Goal: Task Accomplishment & Management: Use online tool/utility

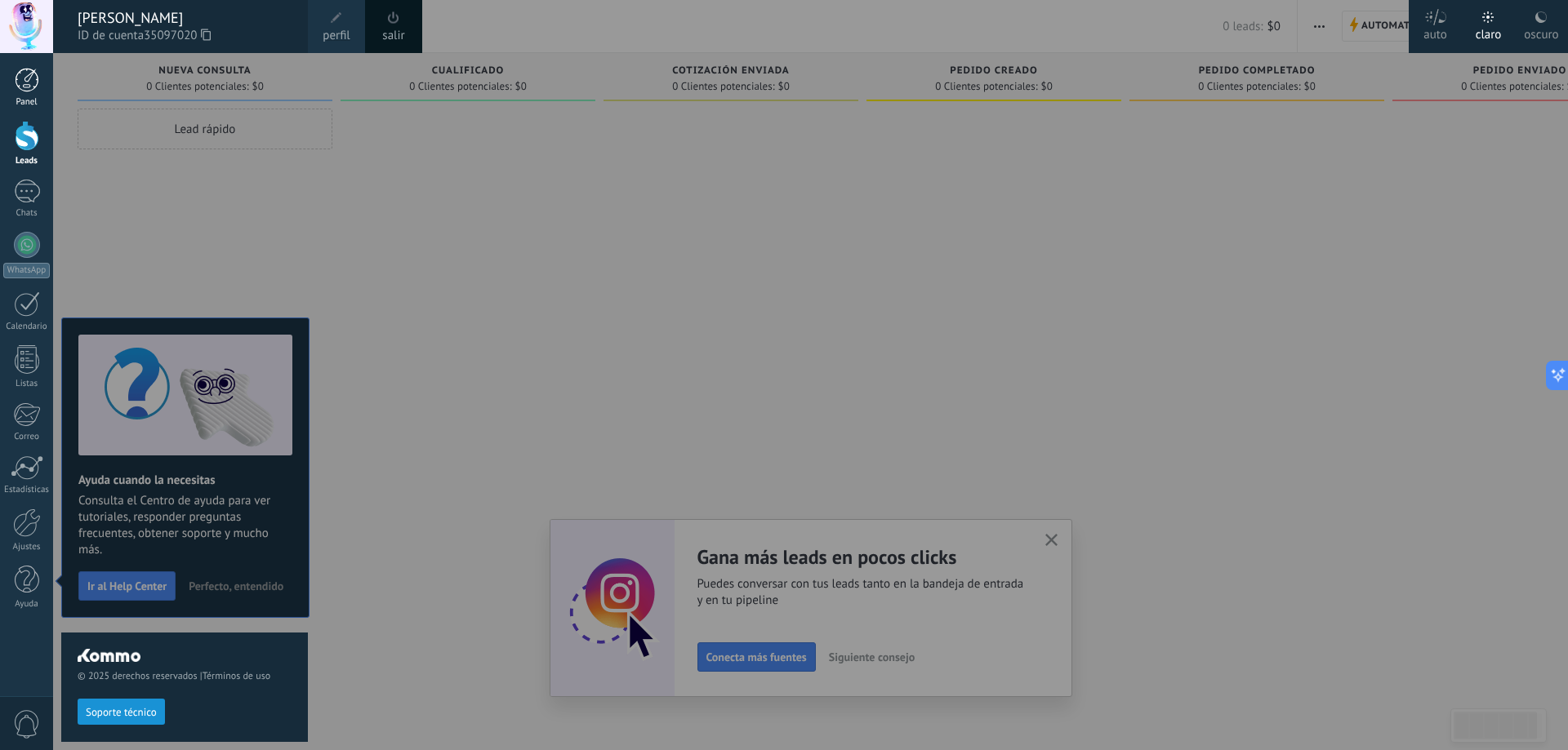
click at [38, 73] on div at bounding box center [26, 80] width 24 height 24
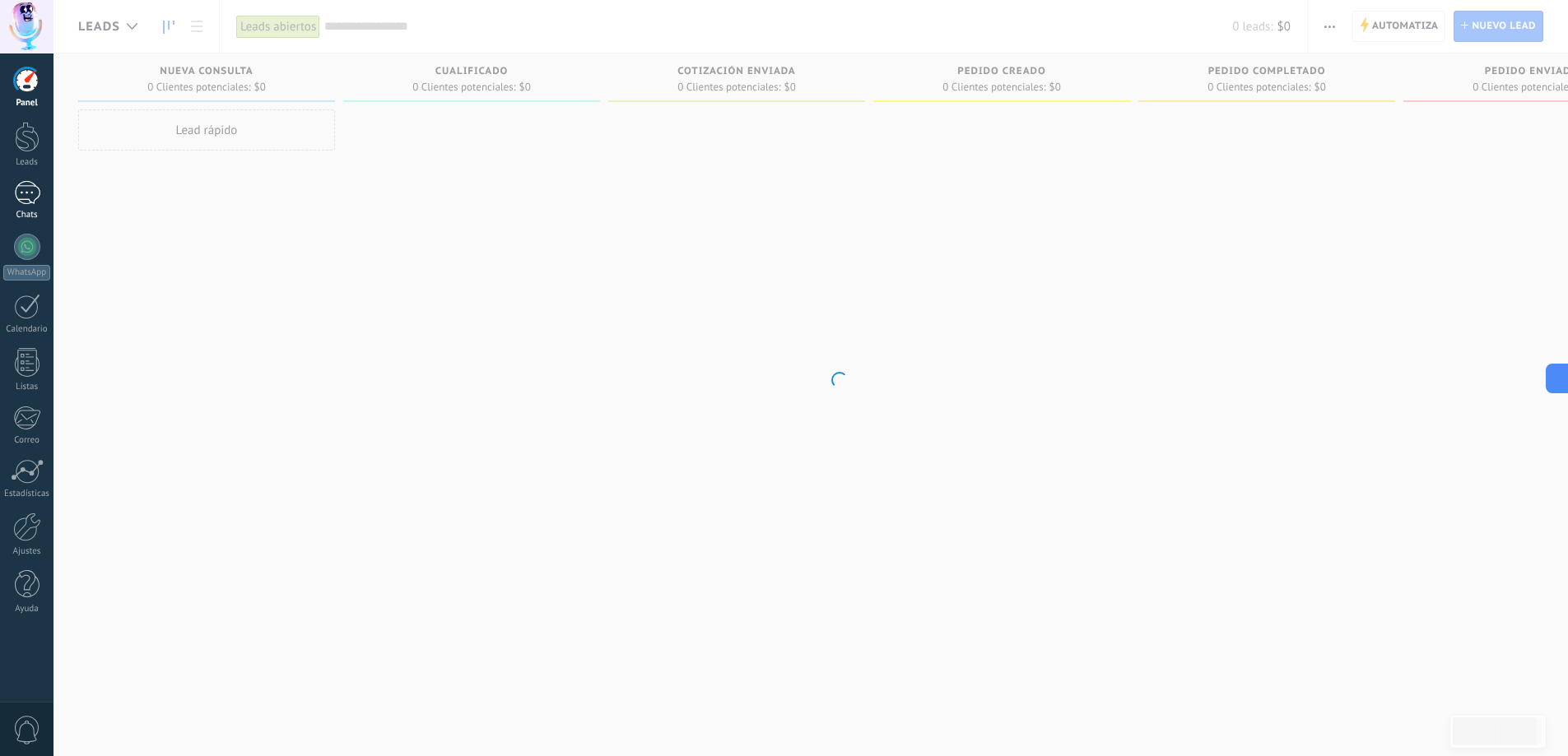
click at [30, 197] on div at bounding box center [26, 193] width 26 height 24
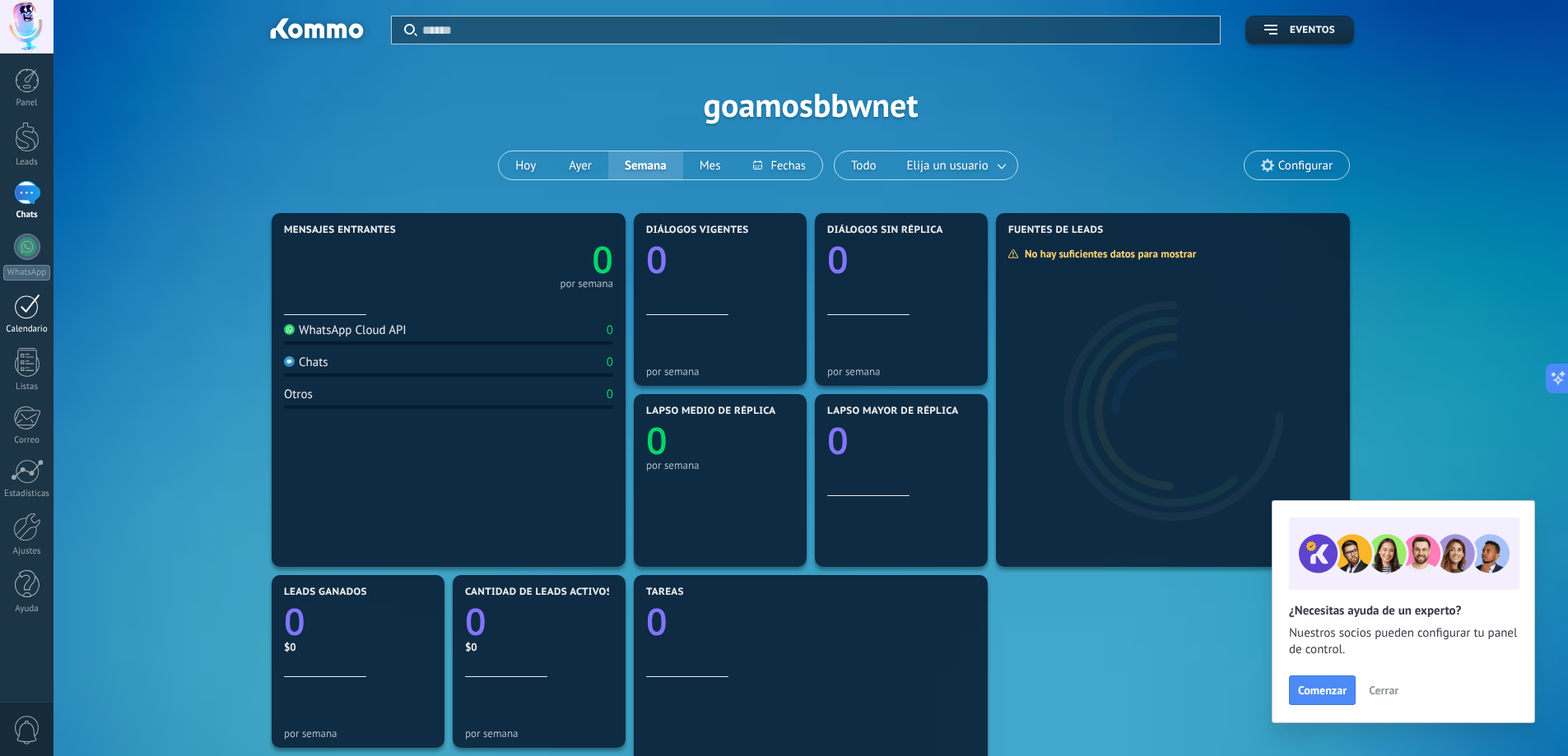
click at [26, 305] on div at bounding box center [26, 307] width 26 height 26
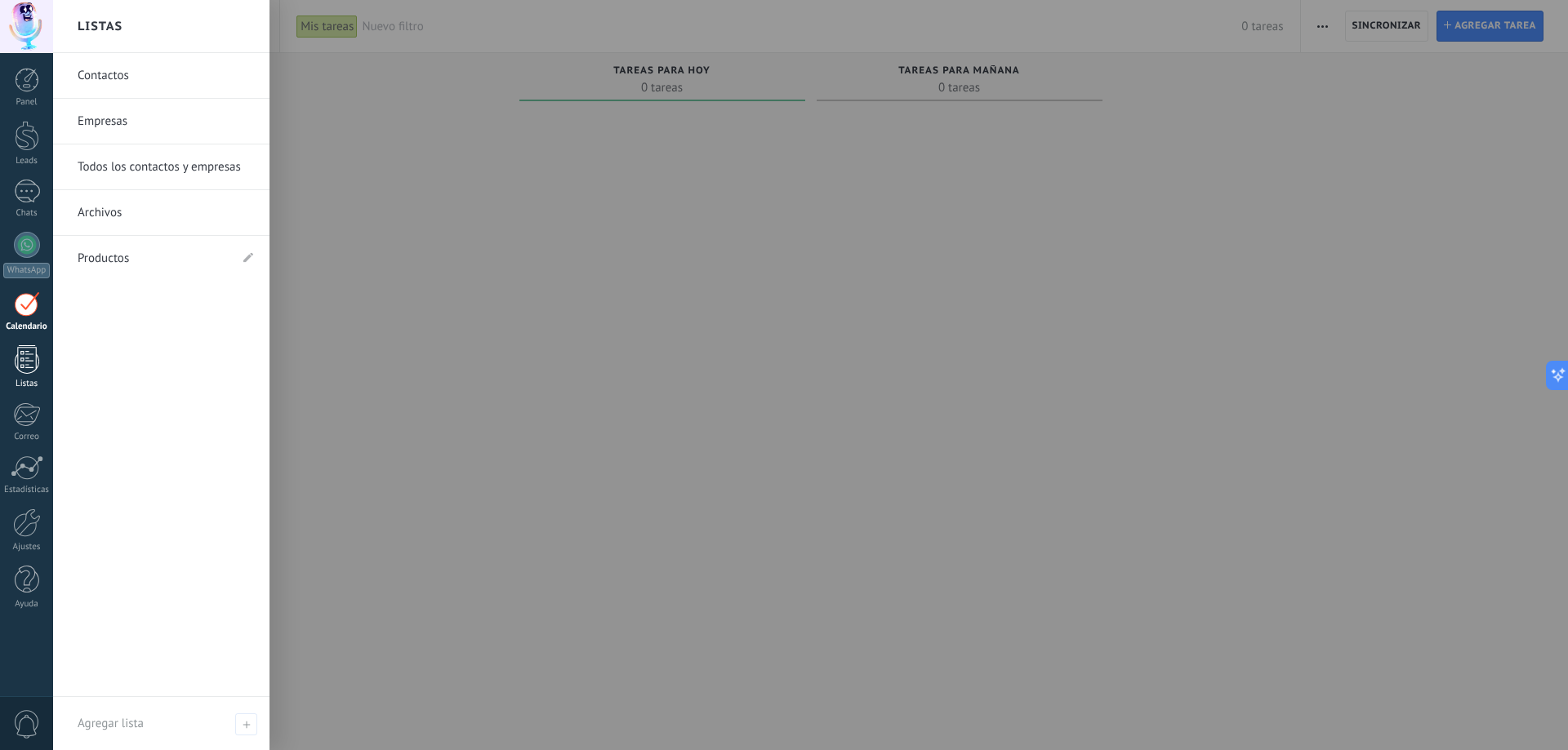
click at [23, 361] on div at bounding box center [26, 360] width 24 height 29
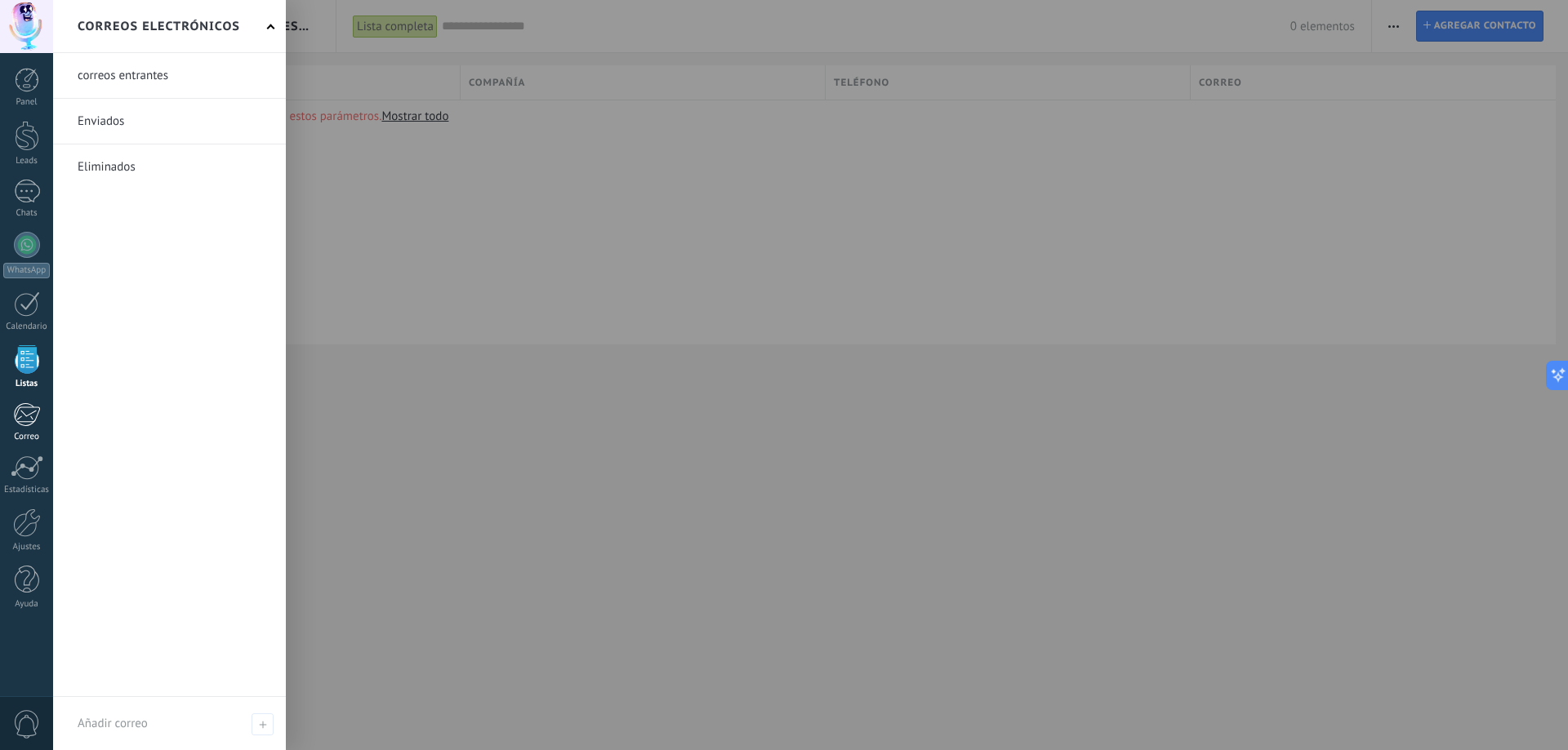
click at [26, 407] on div at bounding box center [26, 414] width 27 height 24
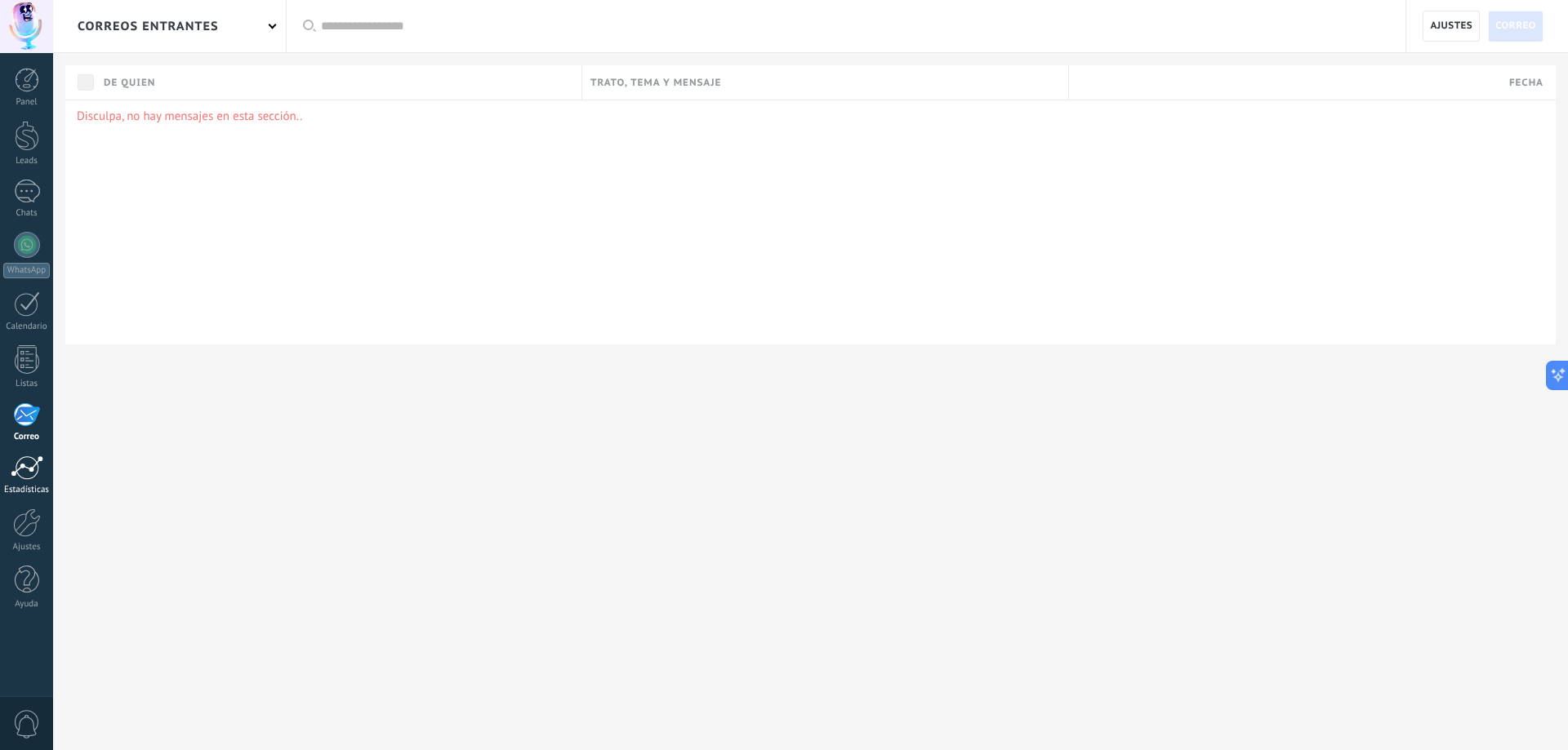
click at [29, 476] on div at bounding box center [27, 467] width 33 height 24
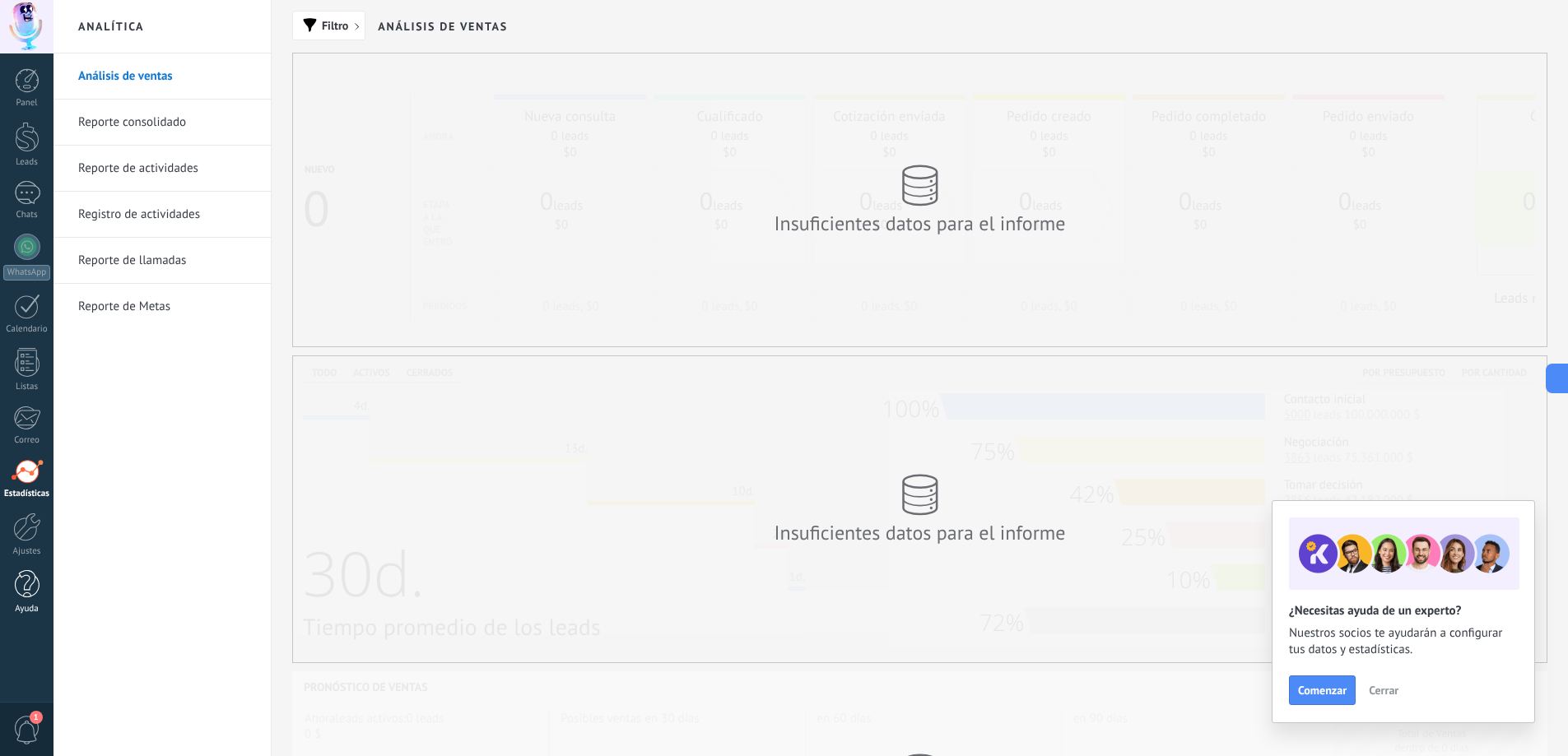
click at [23, 592] on div at bounding box center [26, 585] width 25 height 29
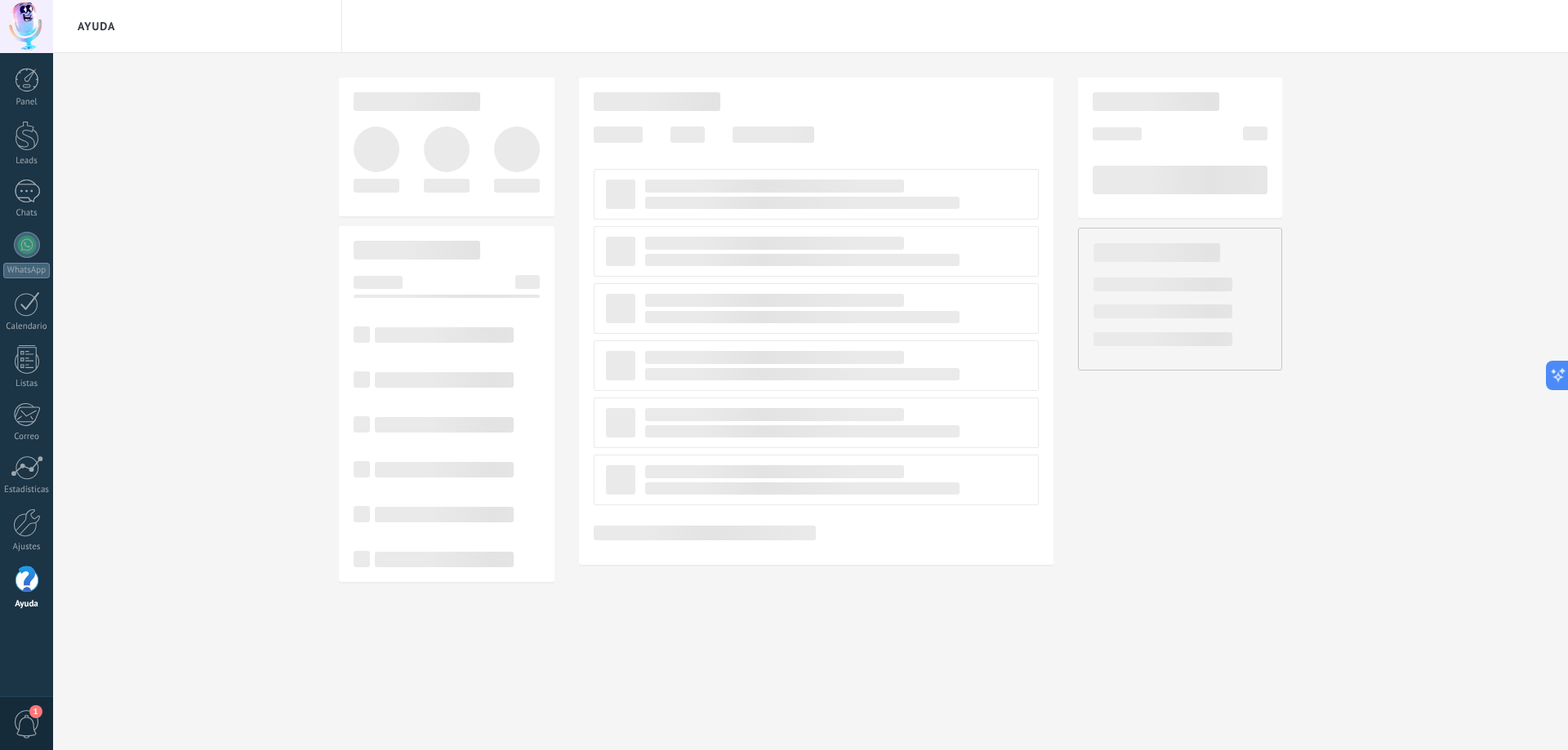
click at [30, 587] on div at bounding box center [26, 580] width 24 height 29
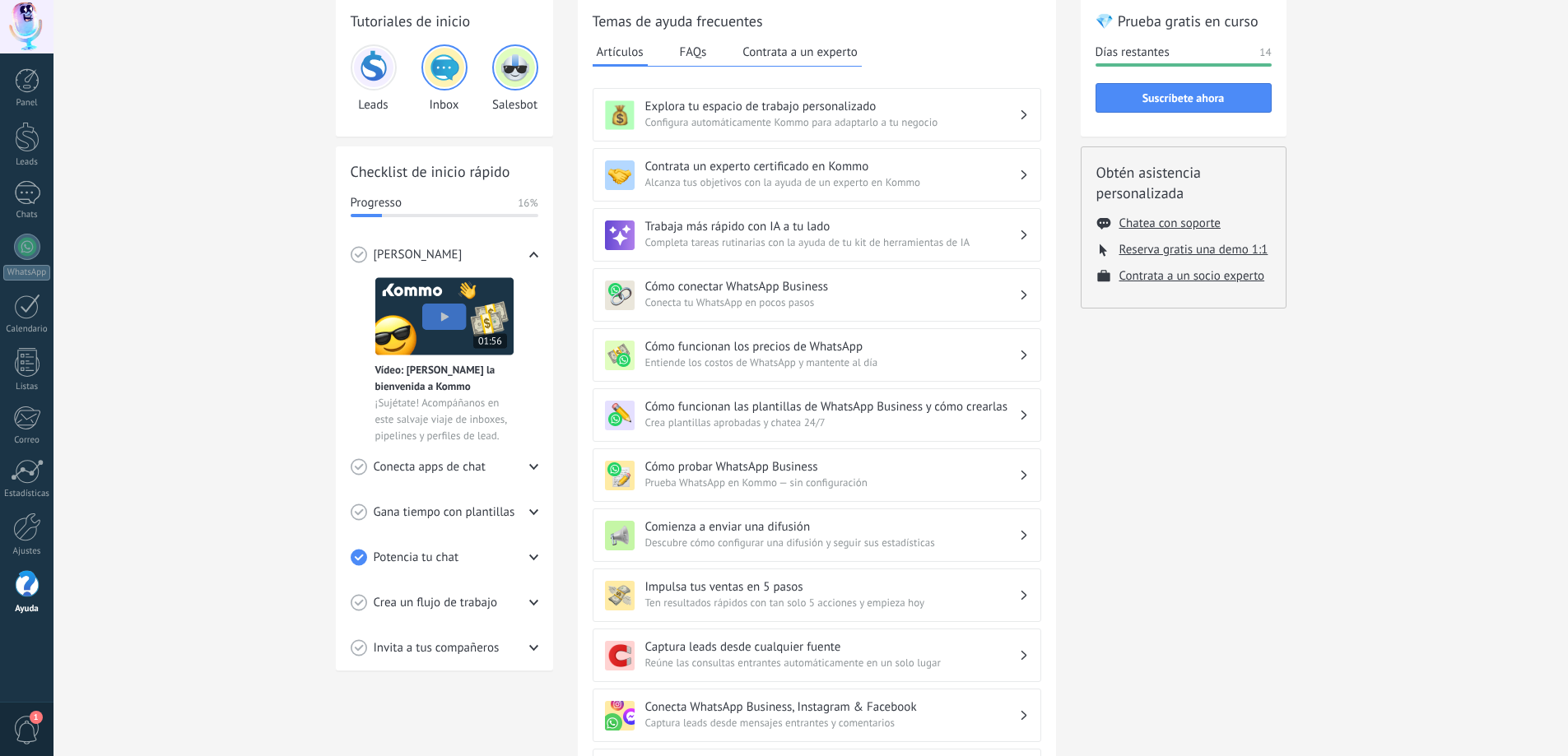
click at [32, 528] on div at bounding box center [26, 527] width 28 height 29
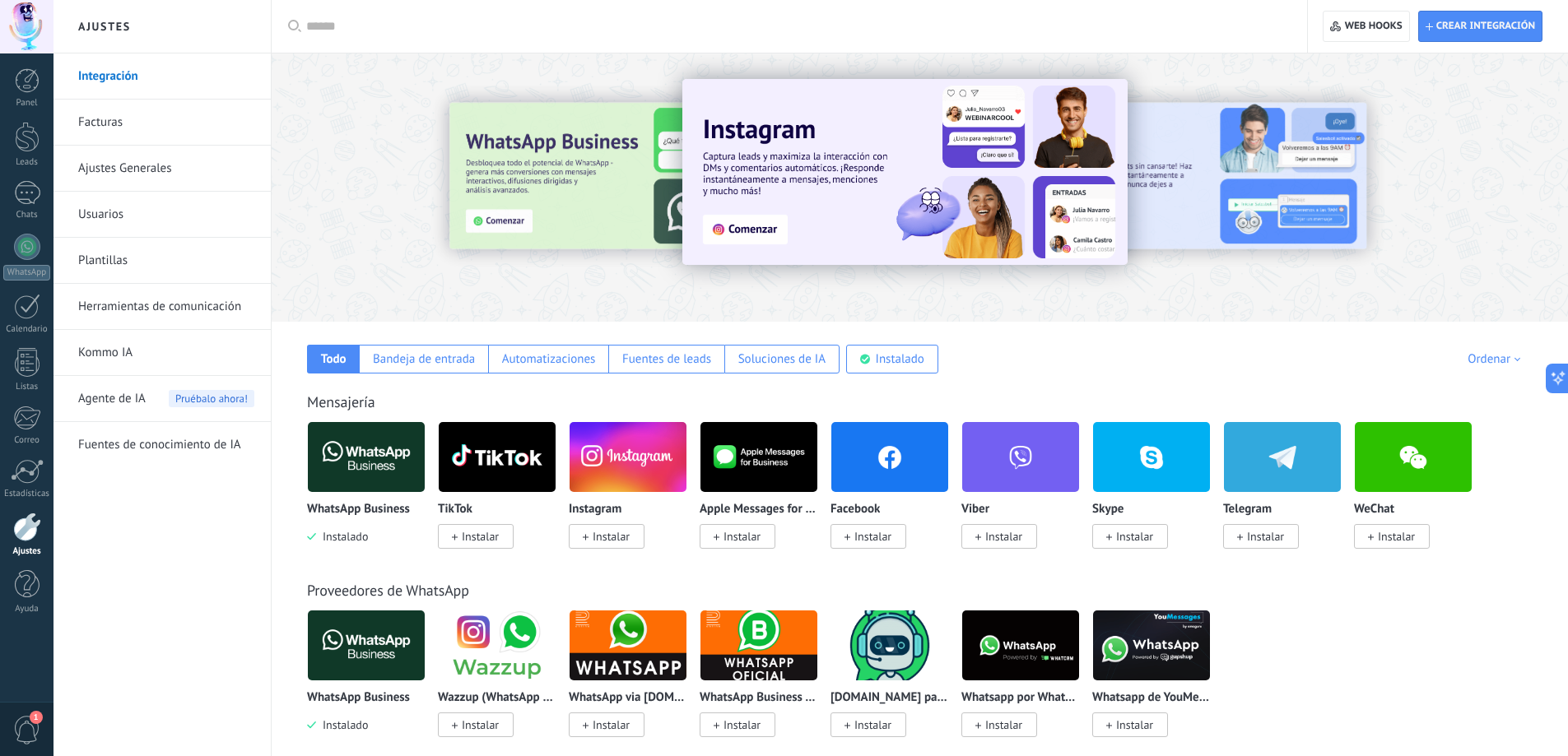
click at [102, 75] on link "Integración" at bounding box center [166, 77] width 176 height 46
click at [354, 477] on img at bounding box center [366, 457] width 117 height 80
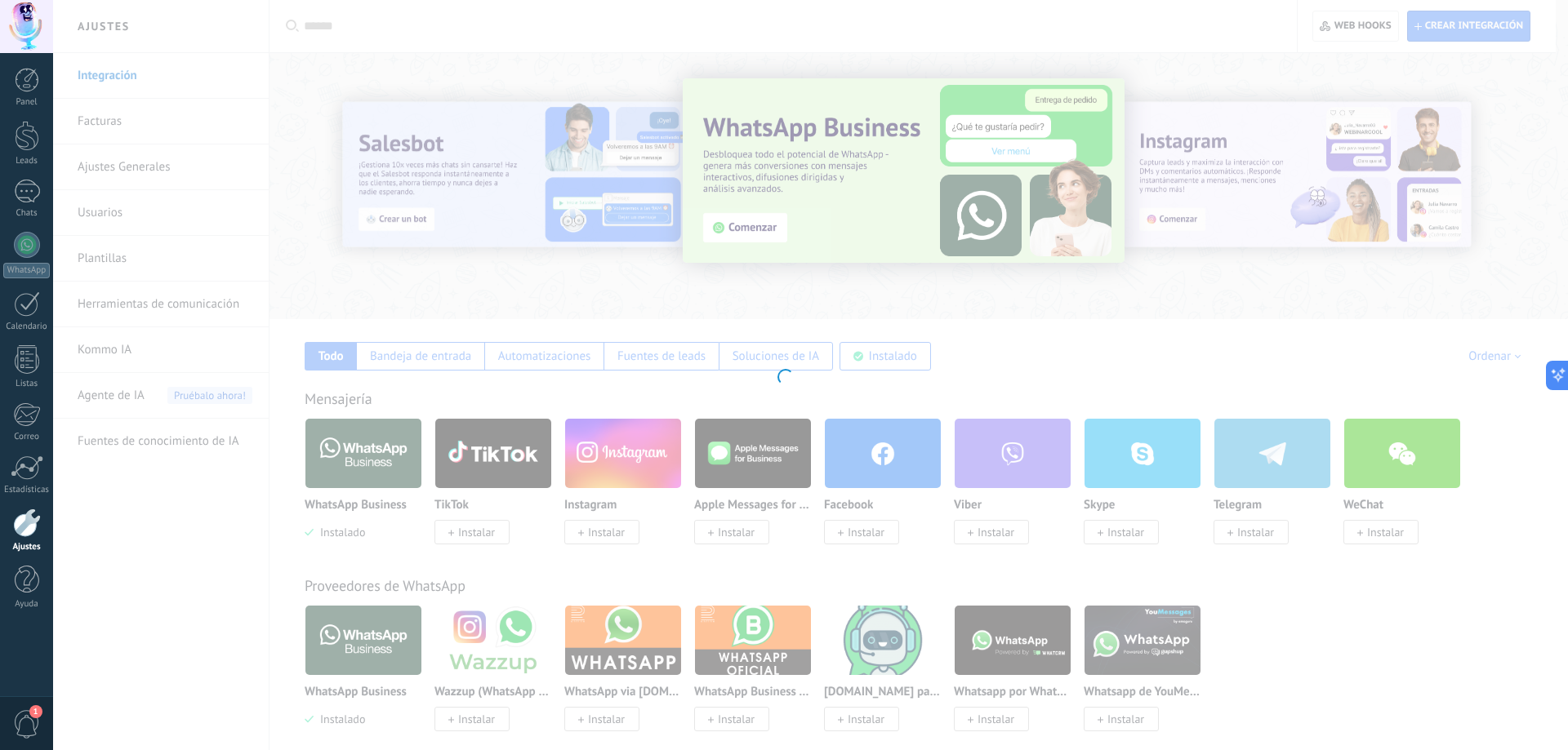
click at [352, 480] on div at bounding box center [784, 375] width 1568 height 750
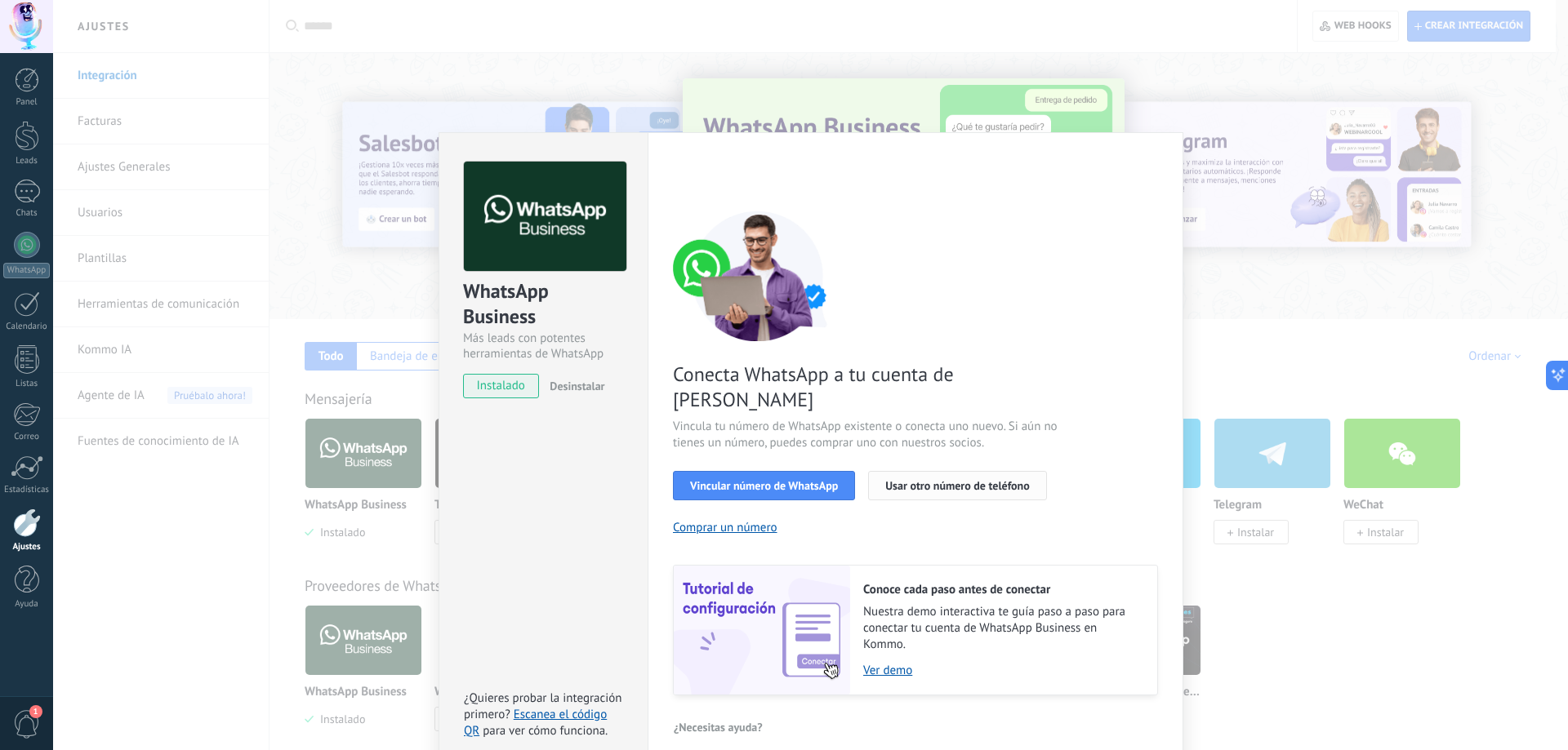
click at [900, 480] on span "Usar otro número de teléfono" at bounding box center [956, 485] width 144 height 12
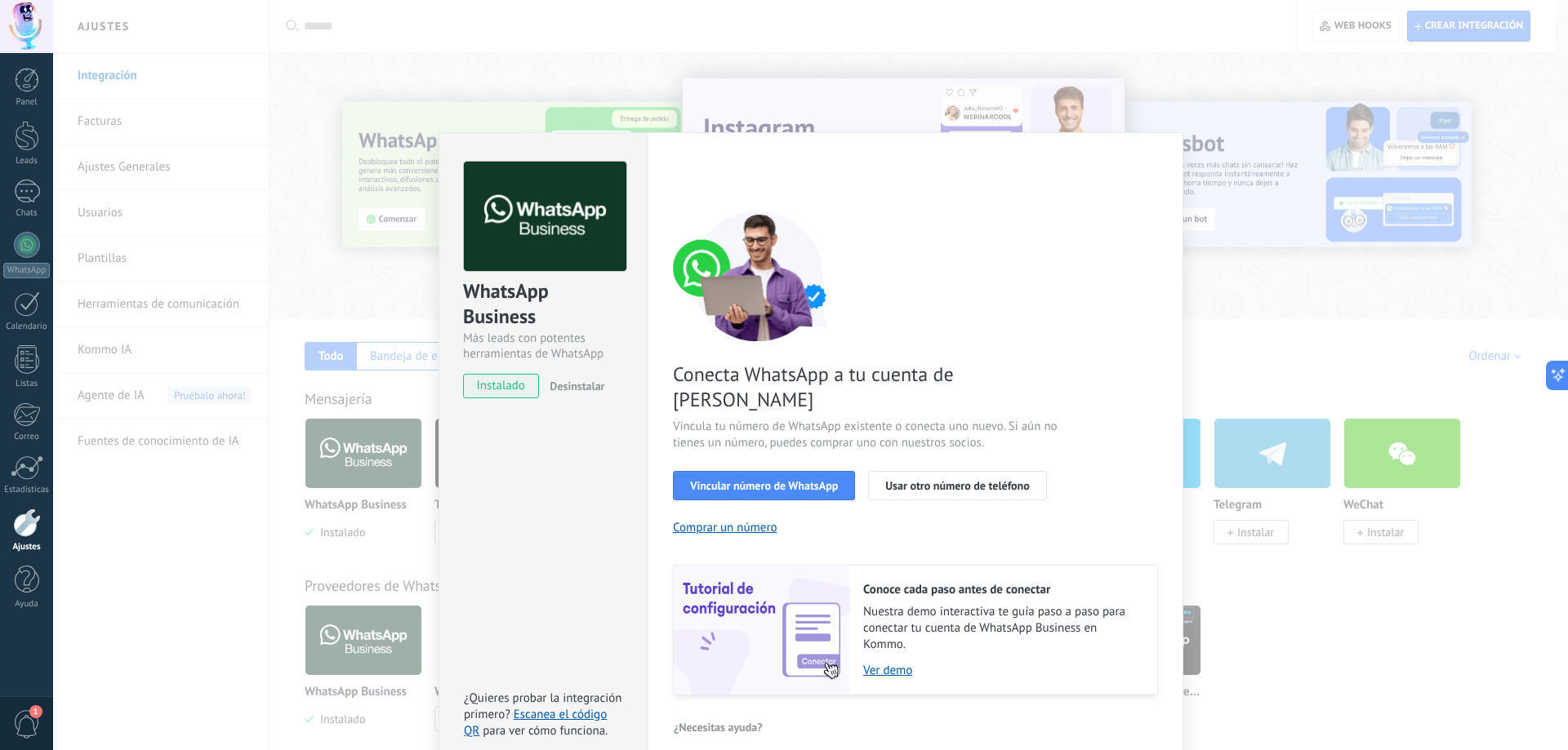
click at [1310, 645] on div "WhatsApp Business Más leads con potentes herramientas de WhatsApp instalado Des…" at bounding box center [811, 375] width 1515 height 750
